Goal: Task Accomplishment & Management: Manage account settings

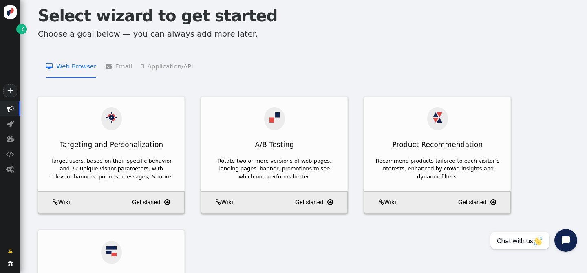
click at [18, 31] on link "" at bounding box center [21, 29] width 10 height 10
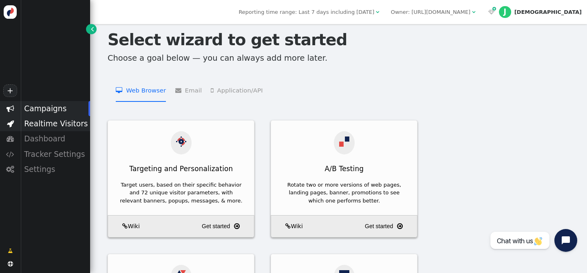
click at [53, 124] on div "Realtime Visitors" at bounding box center [55, 123] width 70 height 15
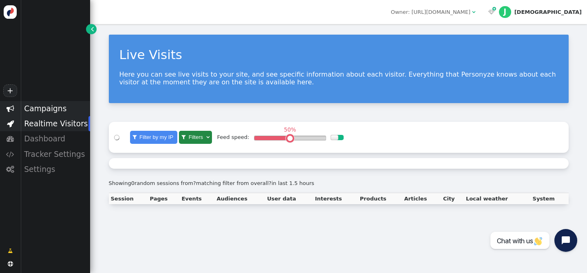
click at [52, 111] on div "Campaigns" at bounding box center [55, 108] width 70 height 15
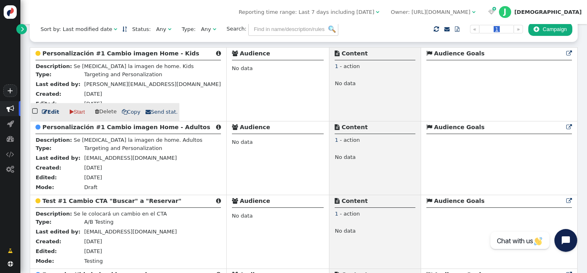
scroll to position [102, 0]
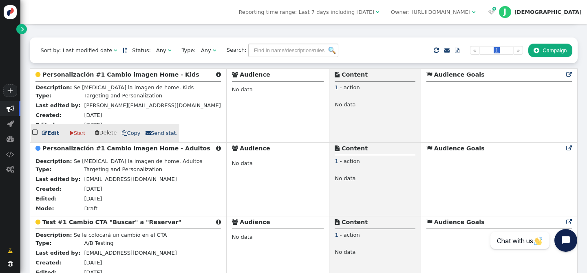
click at [84, 78] on b "Personalización #1 Cambio imagen Home - Kids" at bounding box center [120, 74] width 157 height 7
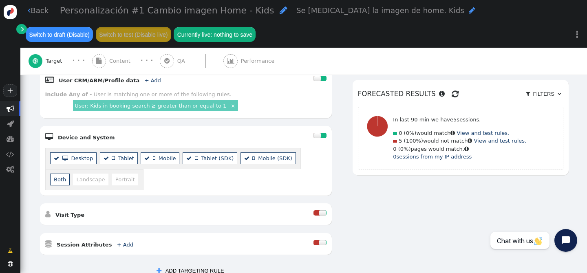
scroll to position [326, 0]
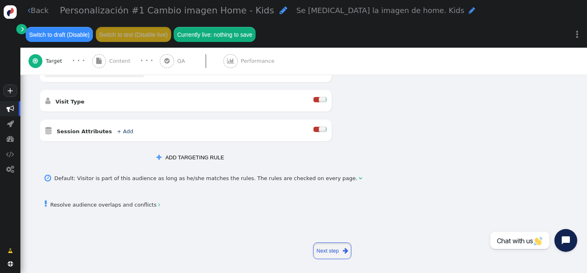
click at [327, 254] on link "Next step " at bounding box center [332, 251] width 39 height 17
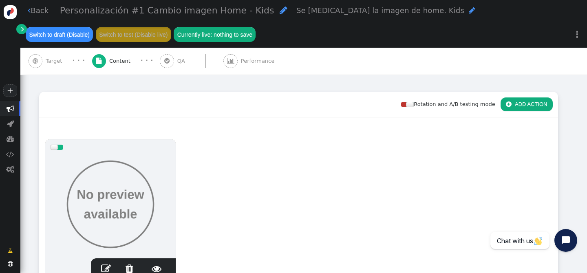
scroll to position [0, 0]
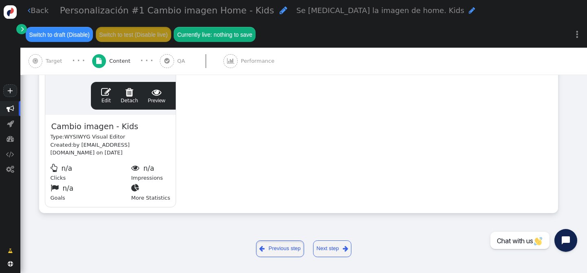
click at [274, 252] on link " Previous step" at bounding box center [280, 249] width 49 height 17
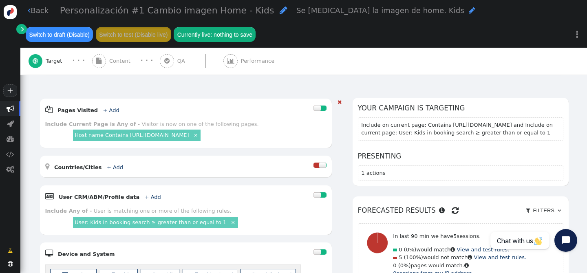
scroll to position [94, 0]
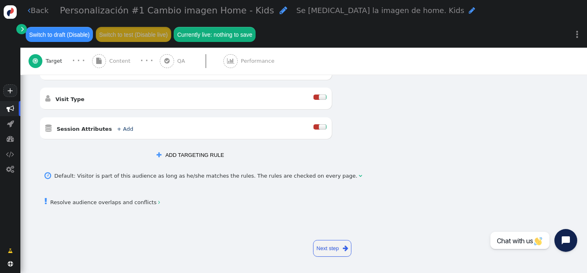
click at [341, 253] on link "Next step " at bounding box center [332, 248] width 39 height 17
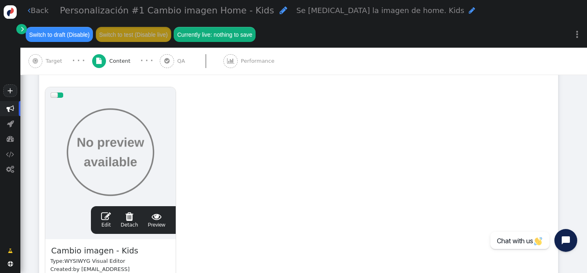
scroll to position [0, 0]
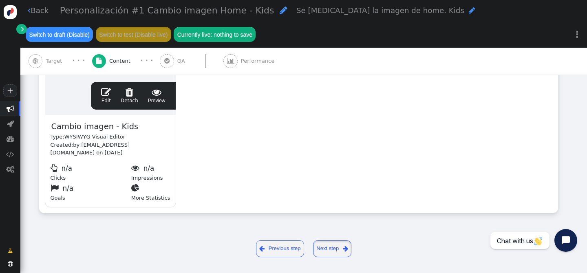
click at [343, 246] on span "" at bounding box center [345, 248] width 5 height 9
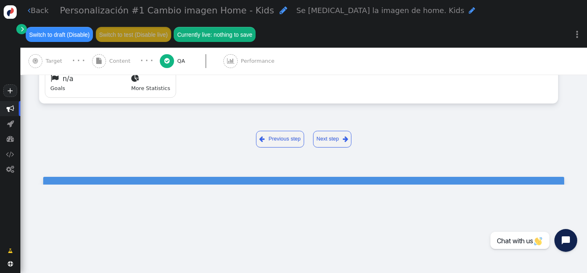
type input "[URL][DOMAIN_NAME]"
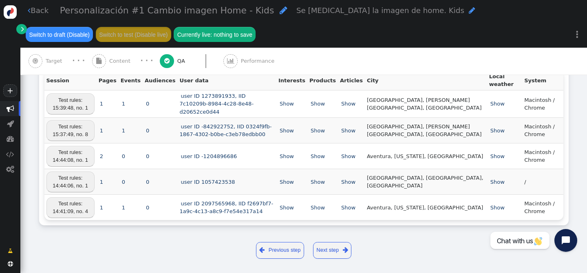
click at [277, 247] on link " Previous step" at bounding box center [280, 250] width 49 height 17
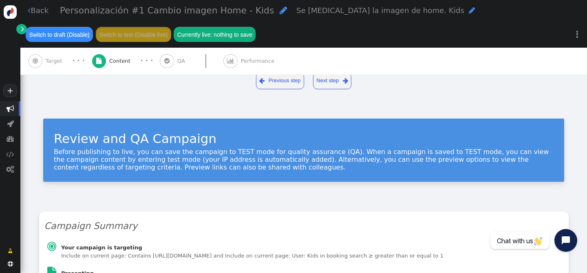
scroll to position [260, 0]
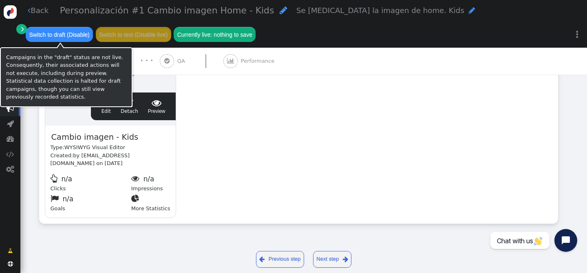
click at [68, 37] on button "Switch to draft (Disable)" at bounding box center [59, 34] width 67 height 15
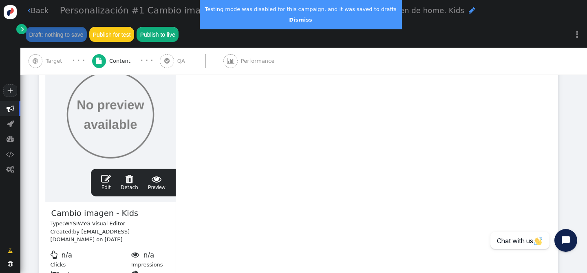
scroll to position [229, 0]
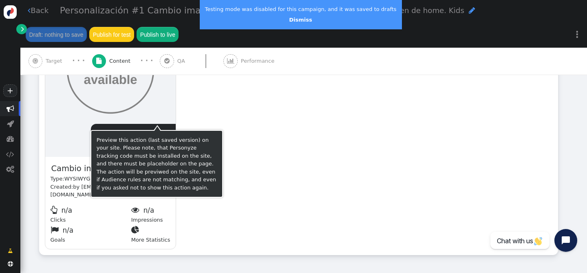
click at [159, 129] on span "" at bounding box center [157, 134] width 18 height 10
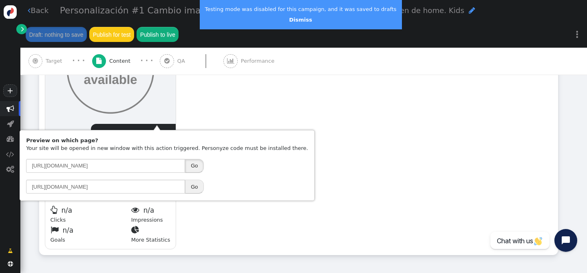
click at [189, 168] on button "Go" at bounding box center [194, 166] width 18 height 14
click at [232, 93] on div "drag this  Edit  Detach  Preview Cambio imagen - Kids Type: WYSIWYG Visual E…" at bounding box center [299, 127] width 518 height 256
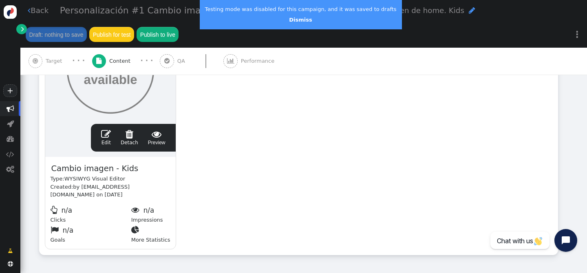
click at [25, 13] on div " Back Personalización #1 Cambio imagen Home - Kids  Se [MEDICAL_DATA] la imag…" at bounding box center [303, 24] width 567 height 48
click at [29, 14] on span "" at bounding box center [29, 11] width 3 height 8
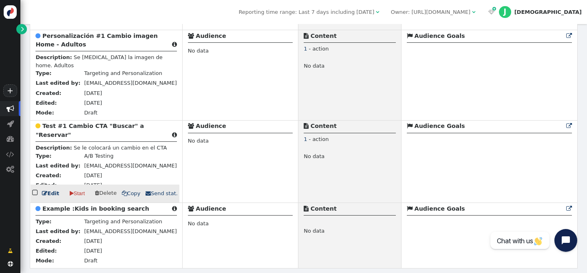
scroll to position [242, 0]
click at [84, 123] on b "Test #1 Cambio CTA "Buscar" a "Reservar"" at bounding box center [89, 130] width 108 height 15
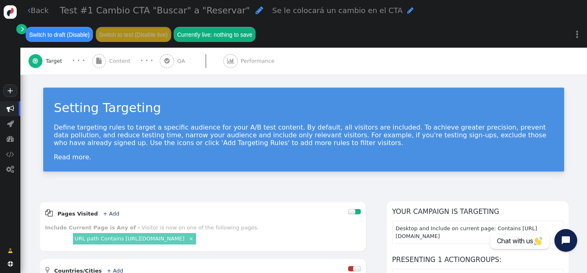
click at [29, 13] on span "" at bounding box center [29, 11] width 3 height 8
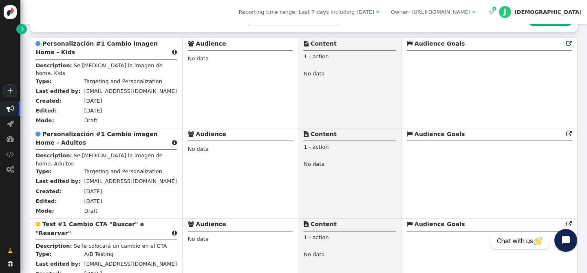
scroll to position [142, 0]
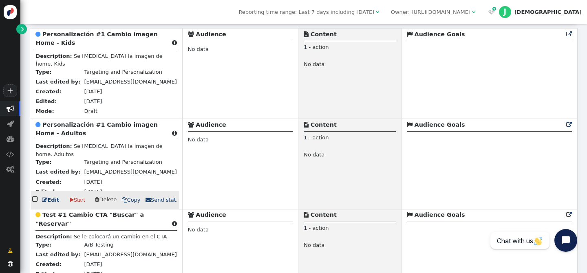
click at [97, 126] on b "Personalización #1 Cambio imagen Home - Adultos" at bounding box center [96, 129] width 122 height 15
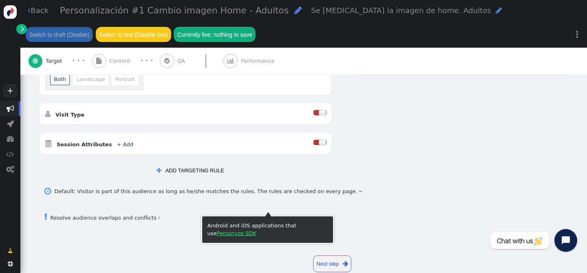
scroll to position [328, 0]
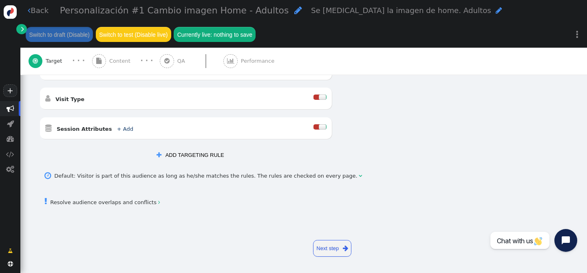
click at [343, 241] on link "Next step " at bounding box center [332, 248] width 39 height 17
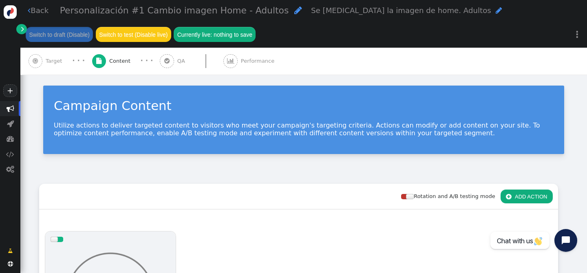
scroll to position [260, 0]
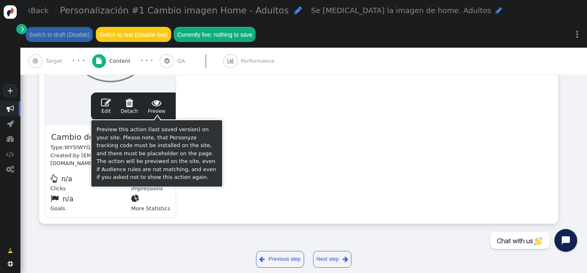
click at [157, 107] on span "" at bounding box center [157, 103] width 18 height 10
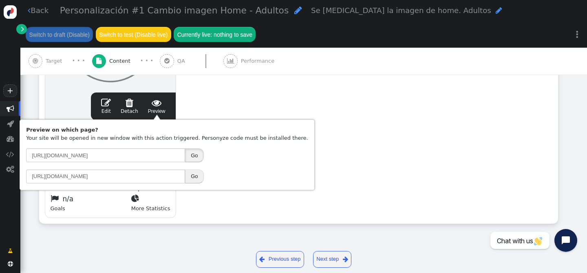
click at [202, 158] on button "Go" at bounding box center [194, 155] width 18 height 14
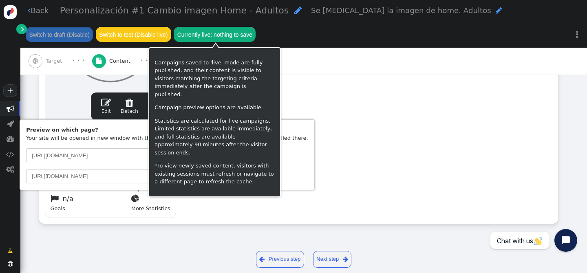
click at [448, 155] on div "drag this  Edit  Detach  Preview Cambio de imagen Adultos Type: WYSIWYG Visu…" at bounding box center [299, 96] width 518 height 256
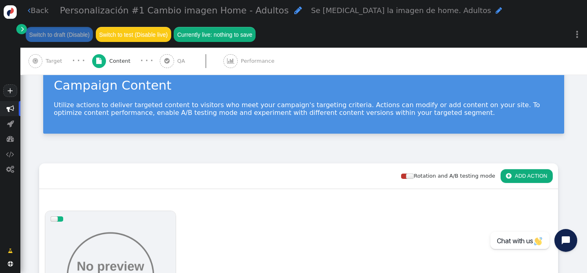
scroll to position [0, 0]
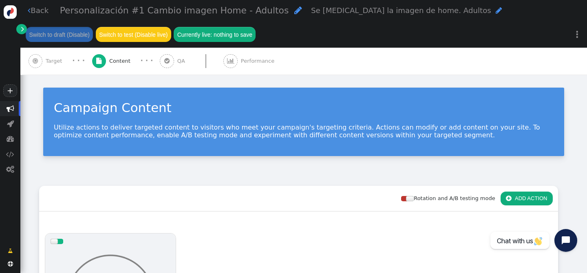
click at [177, 63] on span "QA" at bounding box center [182, 61] width 11 height 8
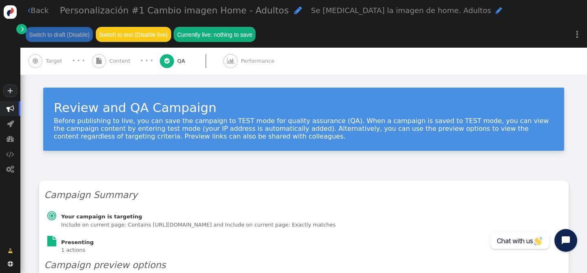
type input "[URL][DOMAIN_NAME]"
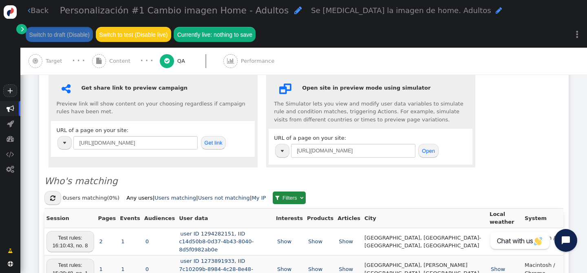
scroll to position [206, 0]
click at [429, 153] on button "Open" at bounding box center [428, 151] width 20 height 14
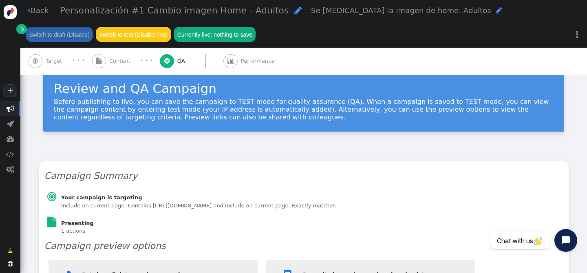
scroll to position [0, 0]
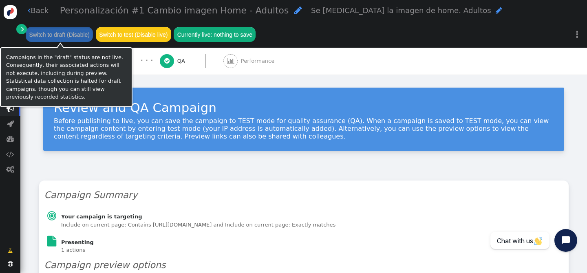
click at [58, 35] on button "Switch to draft (Disable)" at bounding box center [59, 34] width 67 height 15
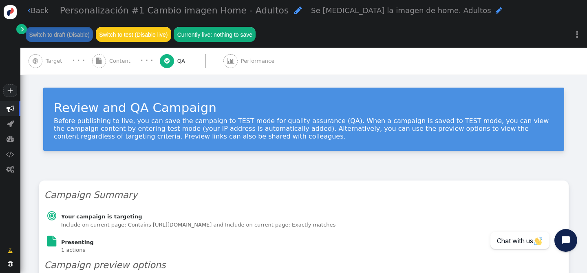
click at [29, 11] on span "" at bounding box center [29, 11] width 3 height 8
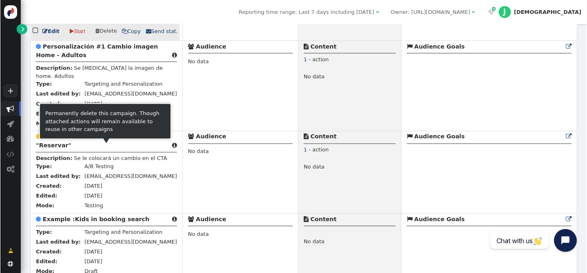
scroll to position [233, 0]
